Goal: Task Accomplishment & Management: Manage account settings

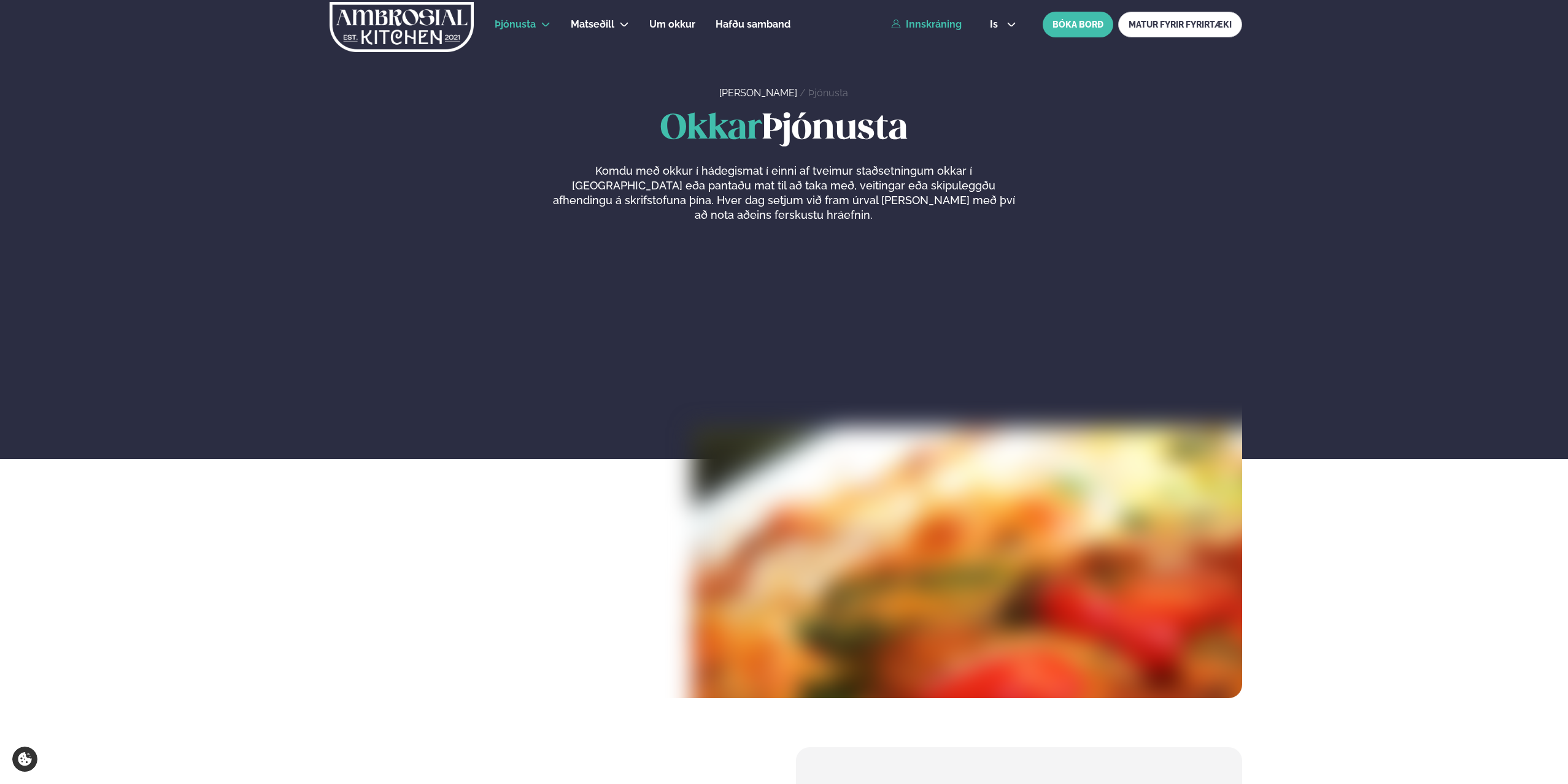
click at [938, 25] on link "Innskráning" at bounding box center [926, 25] width 70 height 11
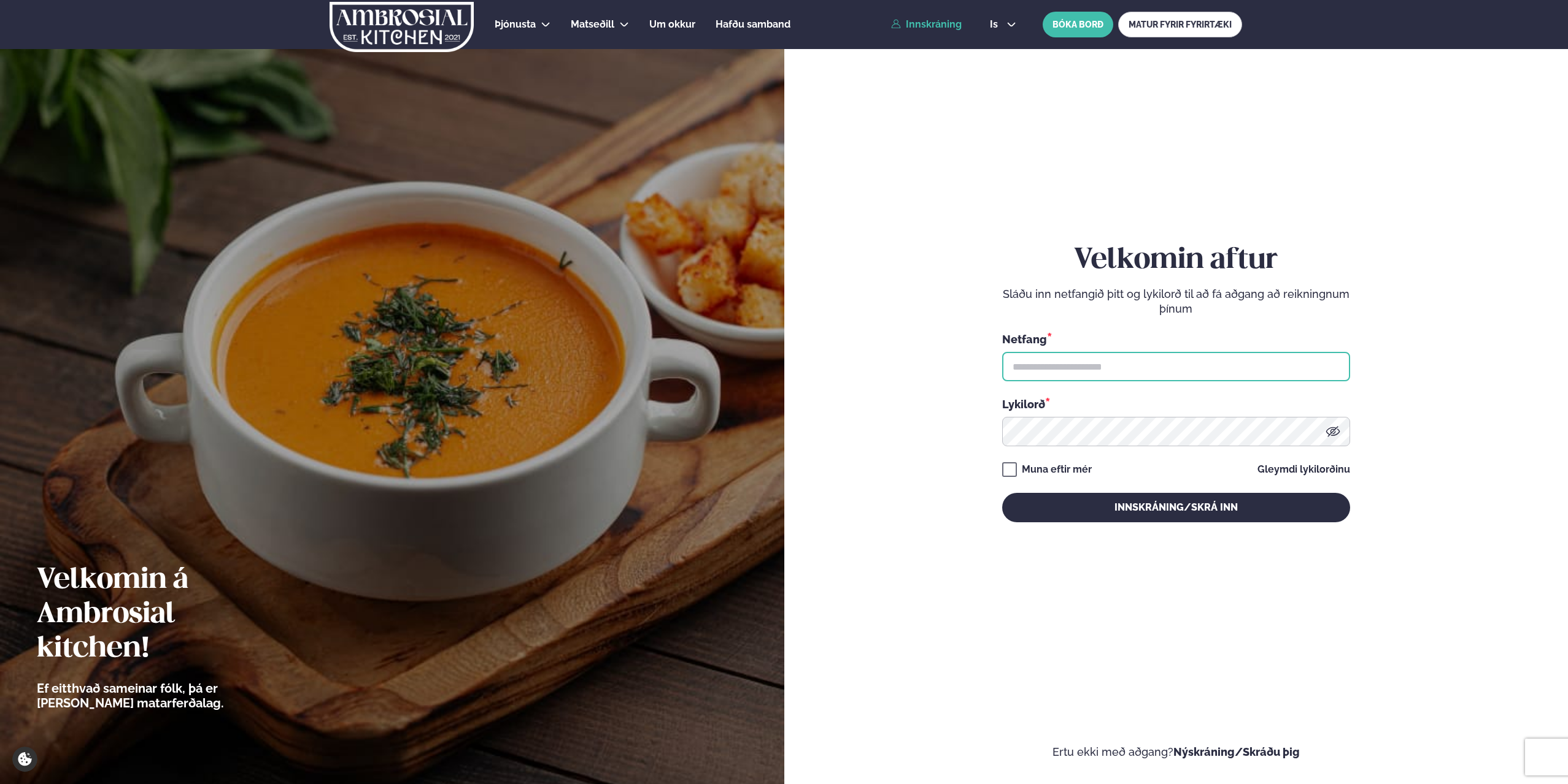
click at [1031, 372] on input "text" at bounding box center [1176, 366] width 347 height 29
type input "**********"
click at [1002, 493] on button "Innskráning/Skrá inn" at bounding box center [1176, 507] width 347 height 29
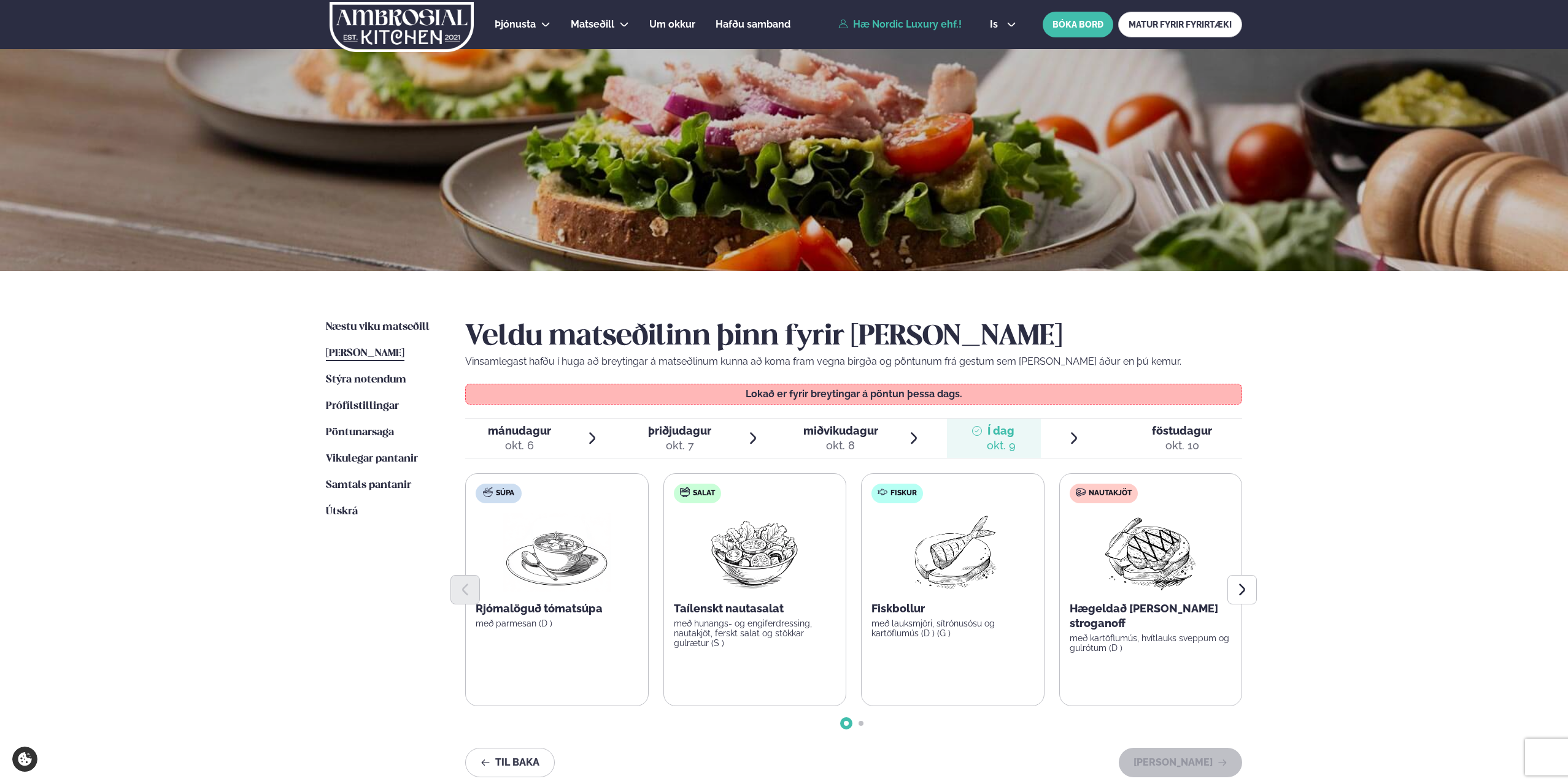
click at [1187, 441] on div "okt. 10" at bounding box center [1181, 445] width 60 height 14
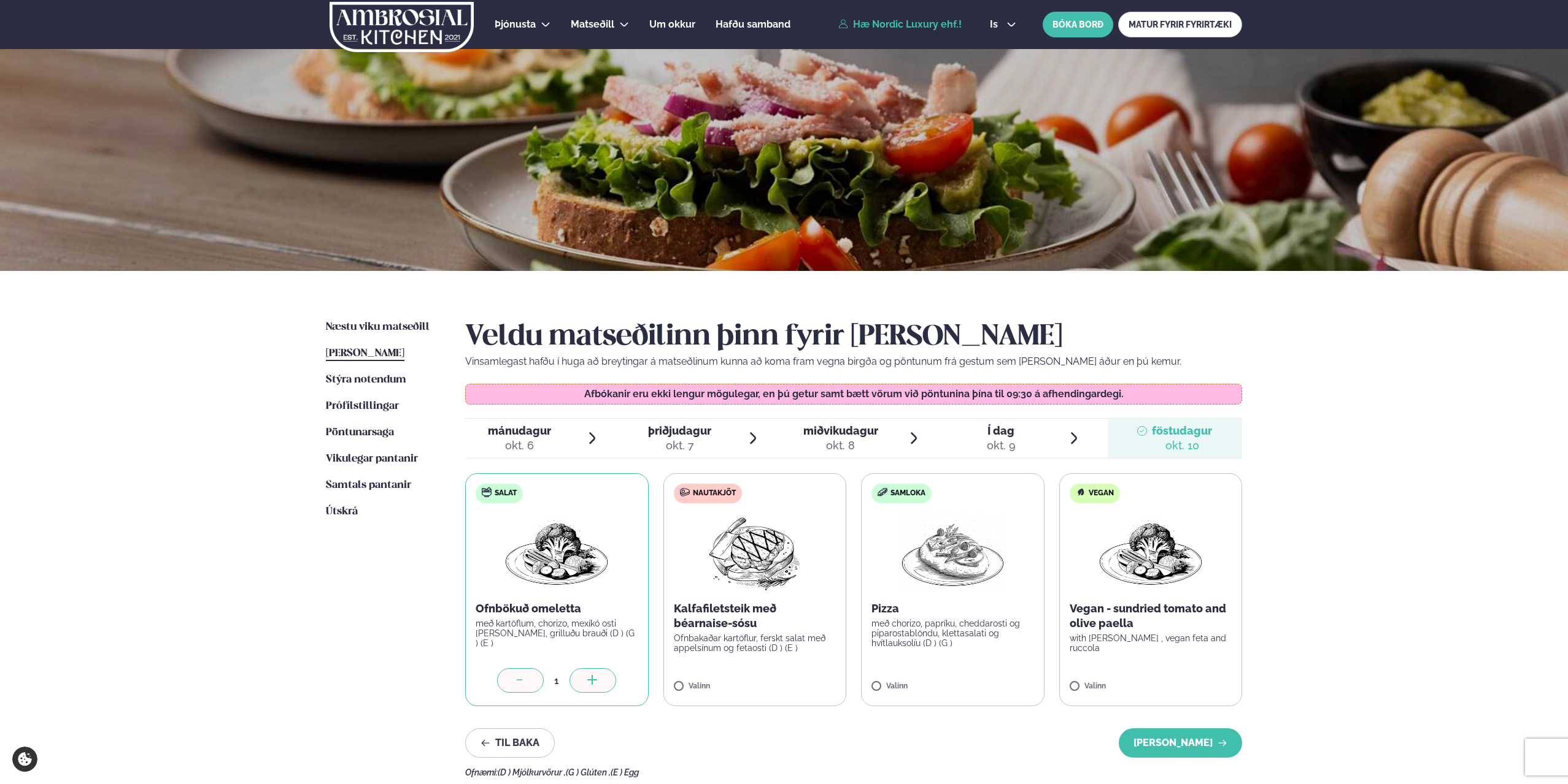
click at [907, 648] on p "með chorizo, papríku, cheddarosti og piparostablöndu, klettasalati og hvítlauks…" at bounding box center [952, 633] width 163 height 29
click at [986, 674] on div at bounding box center [988, 681] width 47 height 25
click at [986, 676] on div at bounding box center [988, 681] width 47 height 25
click at [986, 676] on icon at bounding box center [988, 681] width 12 height 12
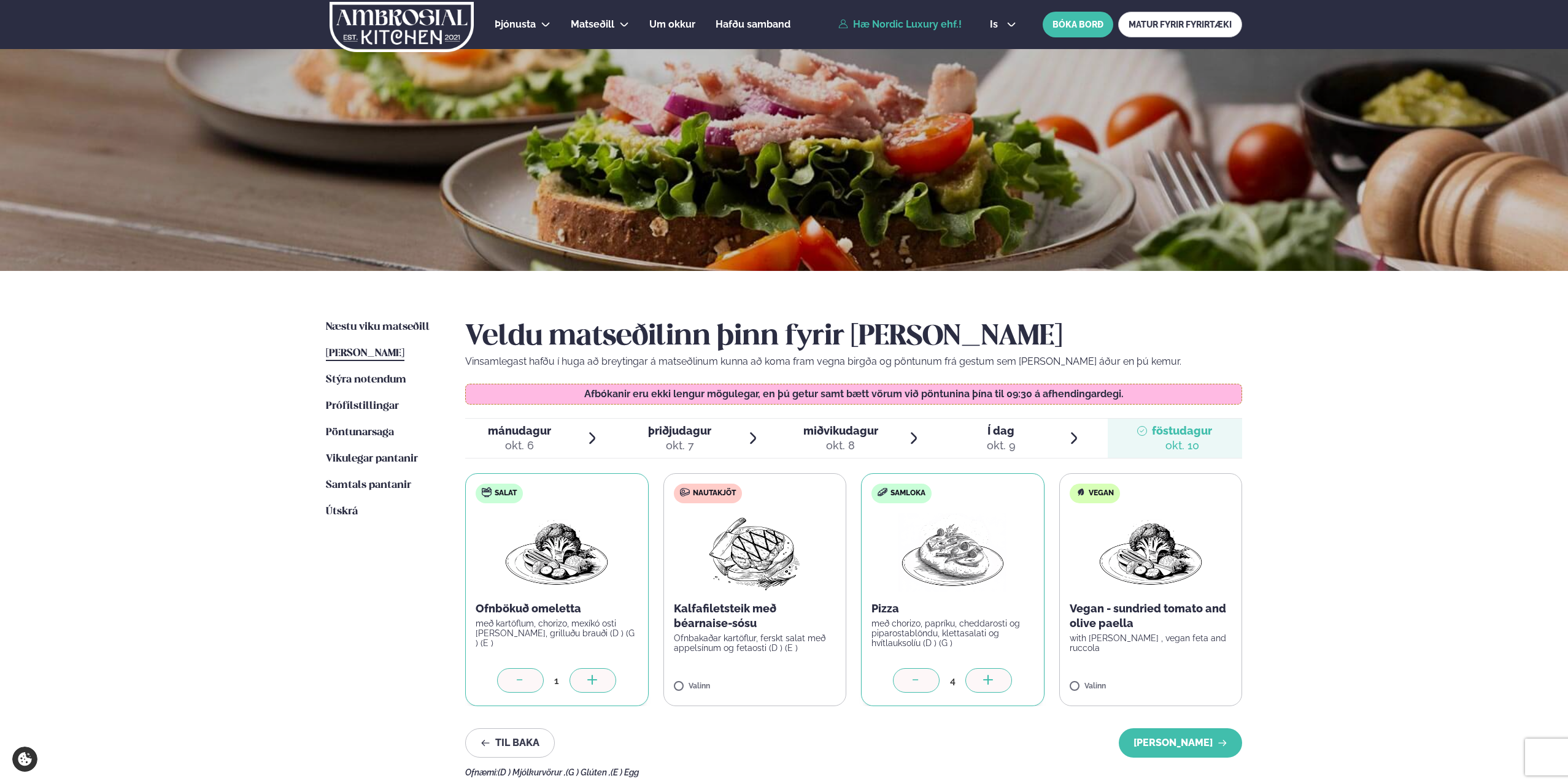
click at [986, 676] on icon at bounding box center [988, 681] width 12 height 12
click at [746, 576] on img at bounding box center [754, 552] width 109 height 79
click at [793, 680] on icon at bounding box center [790, 679] width 10 height 1
click at [791, 680] on icon at bounding box center [790, 679] width 10 height 1
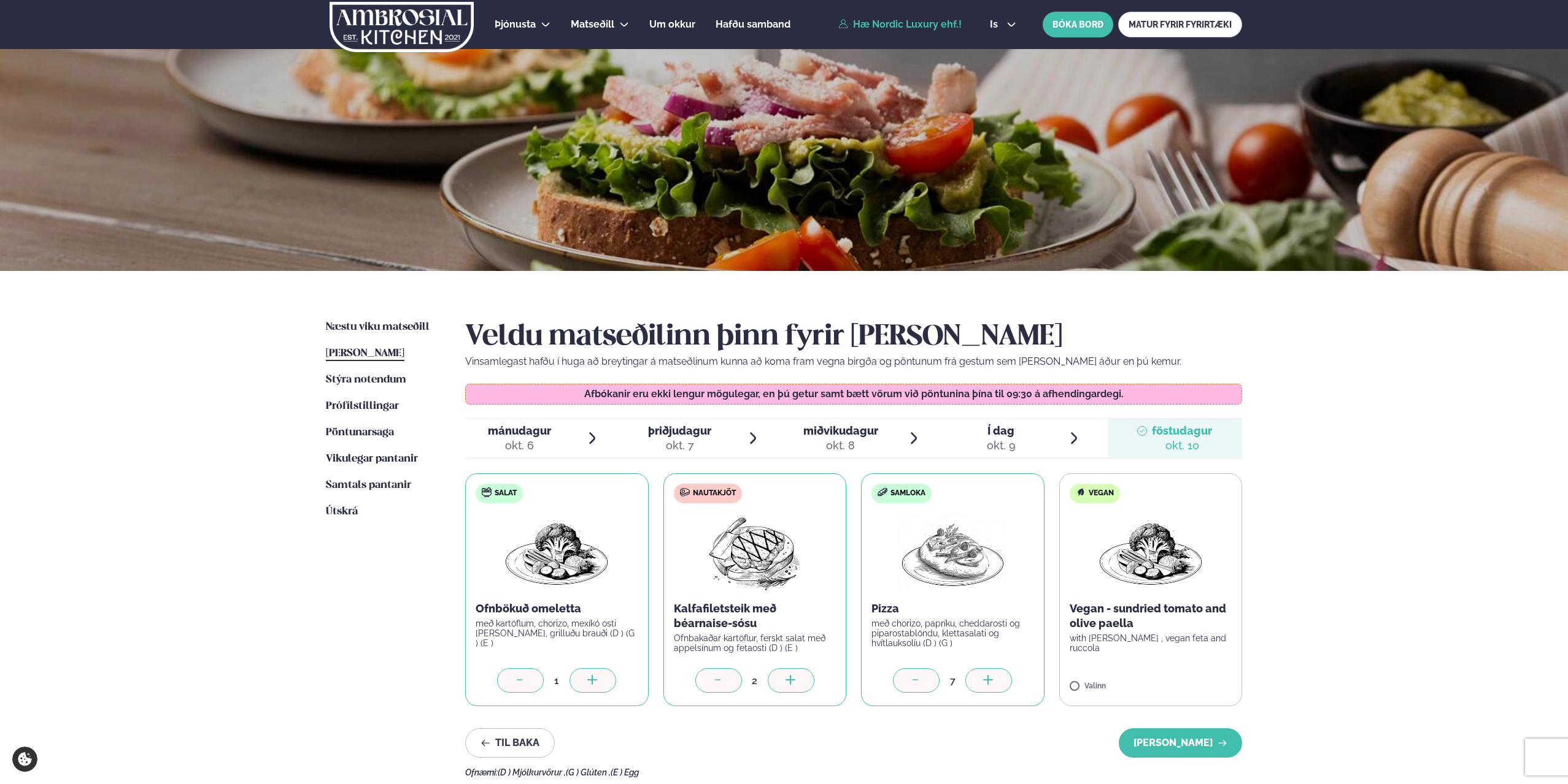
click at [789, 677] on icon at bounding box center [790, 681] width 12 height 12
click at [1166, 559] on img at bounding box center [1150, 552] width 108 height 79
click at [1200, 675] on div at bounding box center [1186, 681] width 47 height 25
click at [1197, 676] on div at bounding box center [1186, 681] width 47 height 25
click at [790, 678] on icon at bounding box center [790, 680] width 1 height 10
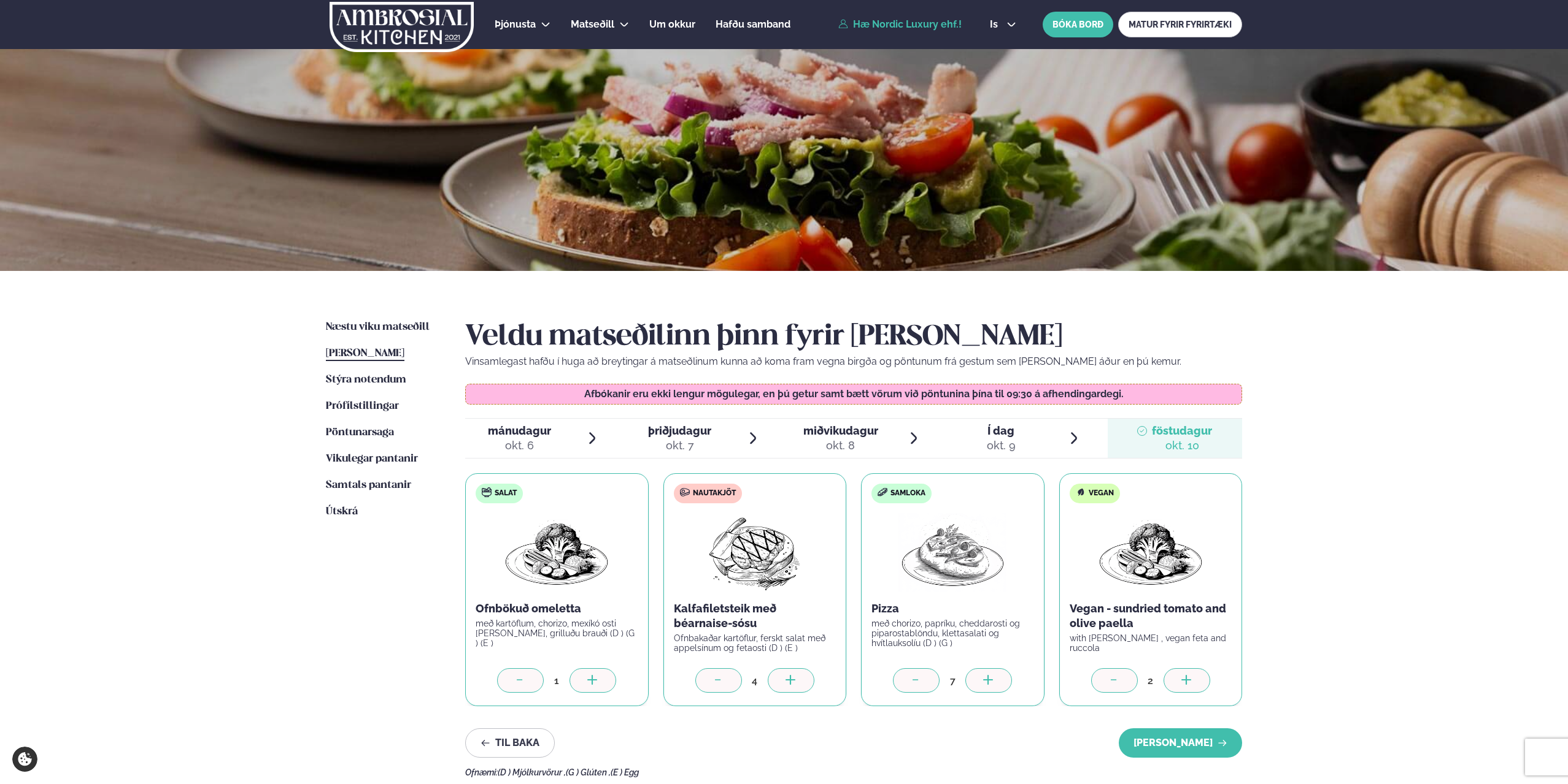
click at [714, 683] on icon at bounding box center [718, 681] width 12 height 12
click at [1170, 742] on button "[PERSON_NAME]" at bounding box center [1181, 743] width 124 height 29
